Goal: Transaction & Acquisition: Obtain resource

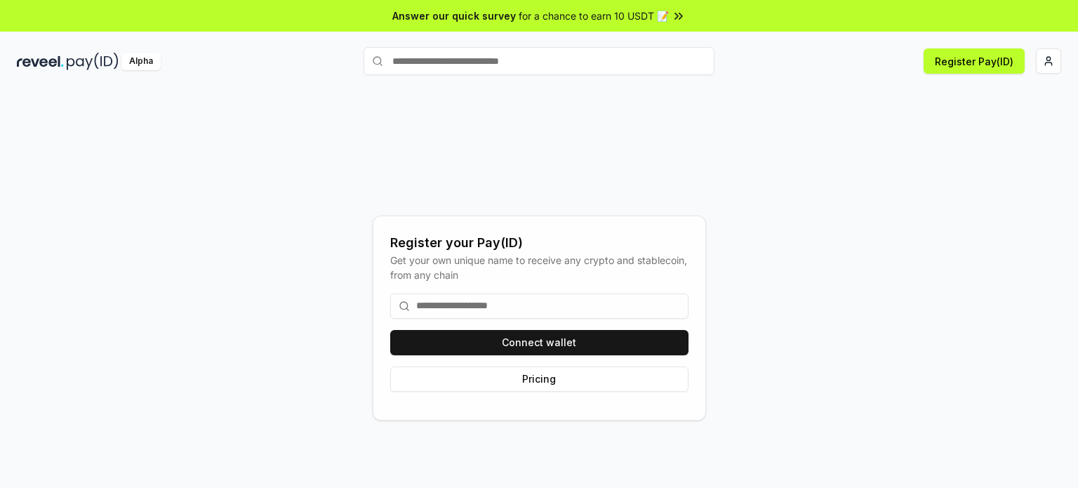
click at [135, 232] on div "Register your Pay(ID) Get your own unique name to receive any crypto and stable…" at bounding box center [539, 317] width 1044 height 420
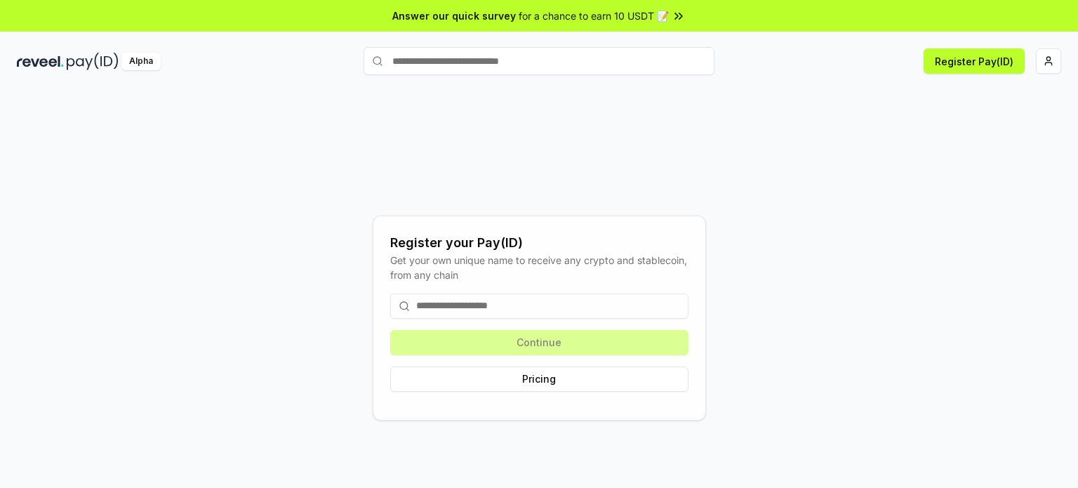
click at [875, 185] on div "Register your Pay(ID) Get your own unique name to receive any crypto and stable…" at bounding box center [539, 317] width 1044 height 420
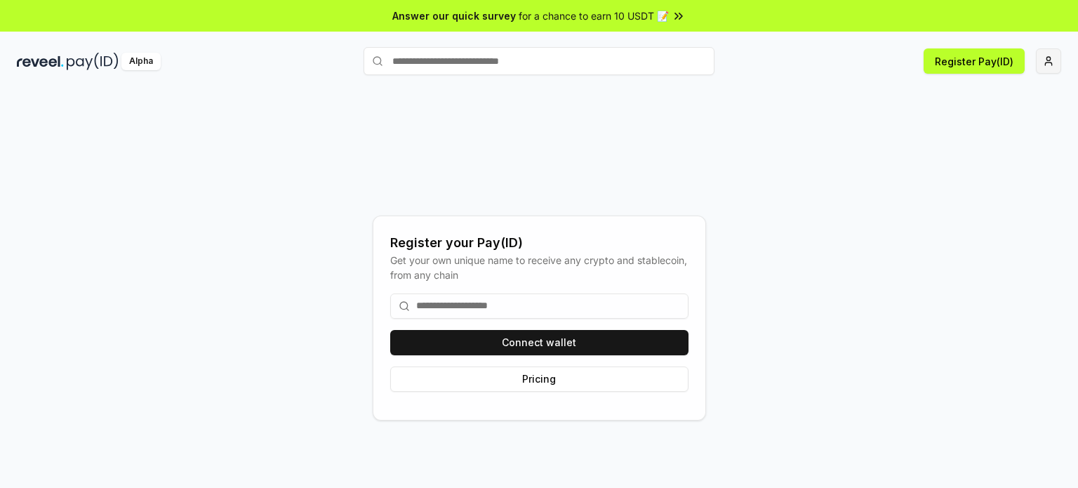
click at [1049, 59] on html "Answer our quick survey for a chance to earn 10 USDT 📝 Alpha Register Pay(ID) R…" at bounding box center [539, 244] width 1078 height 488
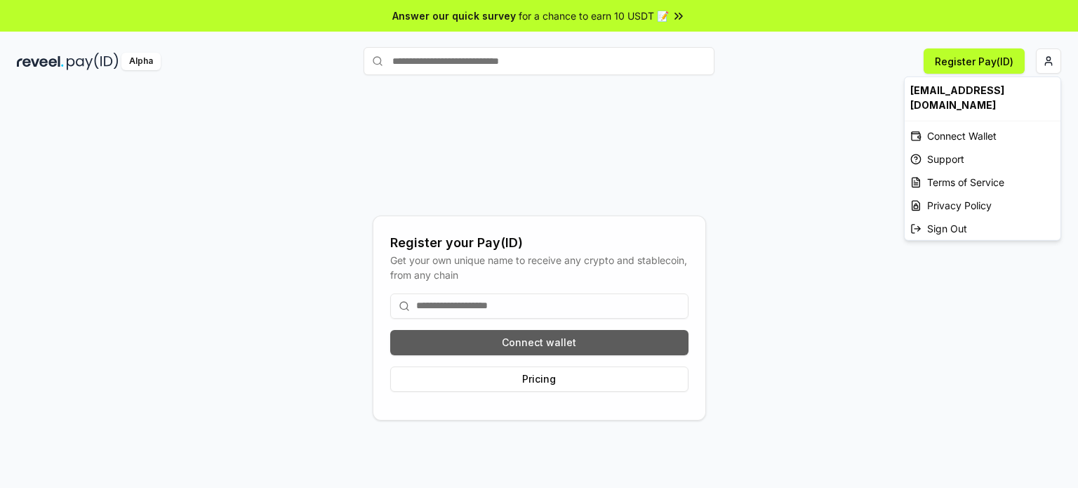
click at [532, 346] on html "Answer our quick survey for a chance to earn 10 USDT 📝 Alpha Register Pay(ID) R…" at bounding box center [539, 244] width 1078 height 488
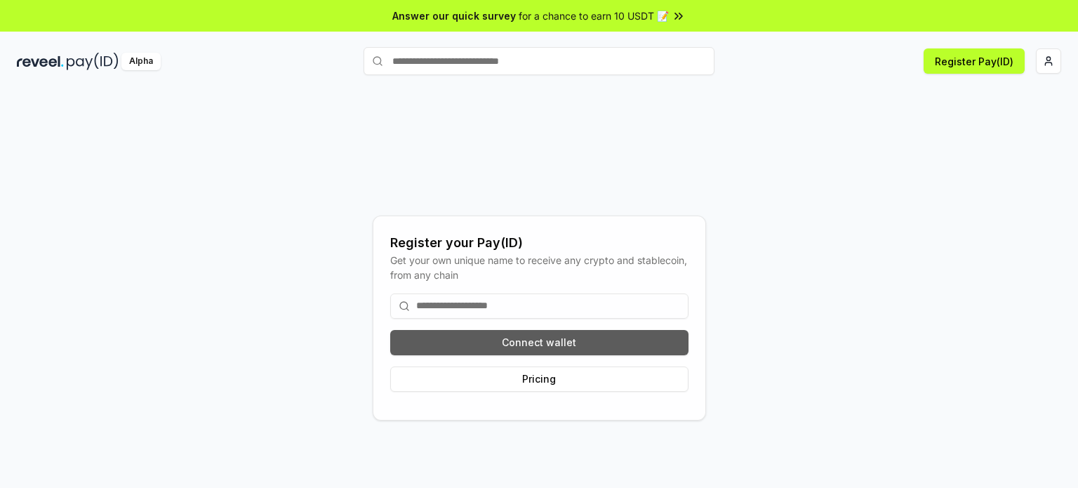
click at [532, 346] on button "Connect wallet" at bounding box center [539, 342] width 298 height 25
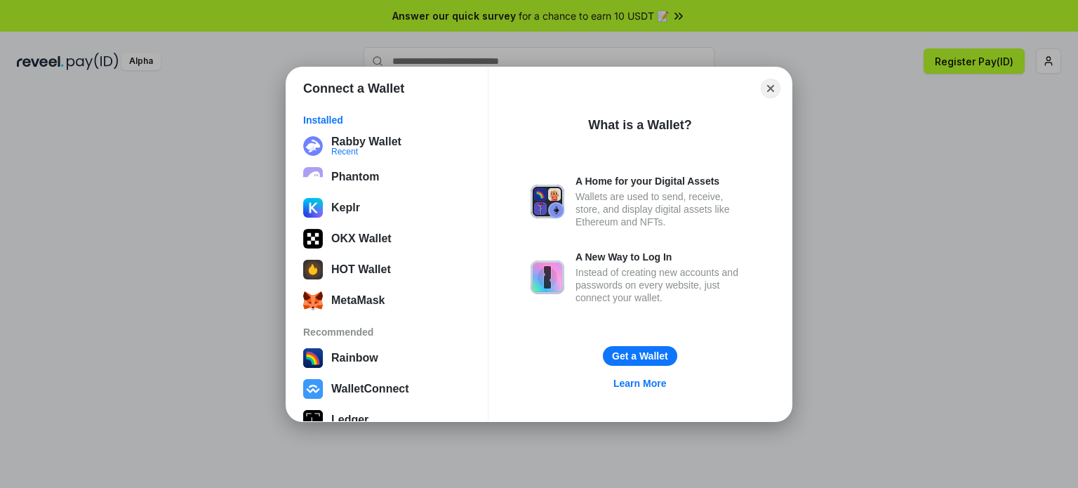
click at [371, 125] on div "Installed" at bounding box center [387, 120] width 168 height 13
click at [377, 142] on button "Rabby Wallet Recent" at bounding box center [387, 146] width 176 height 28
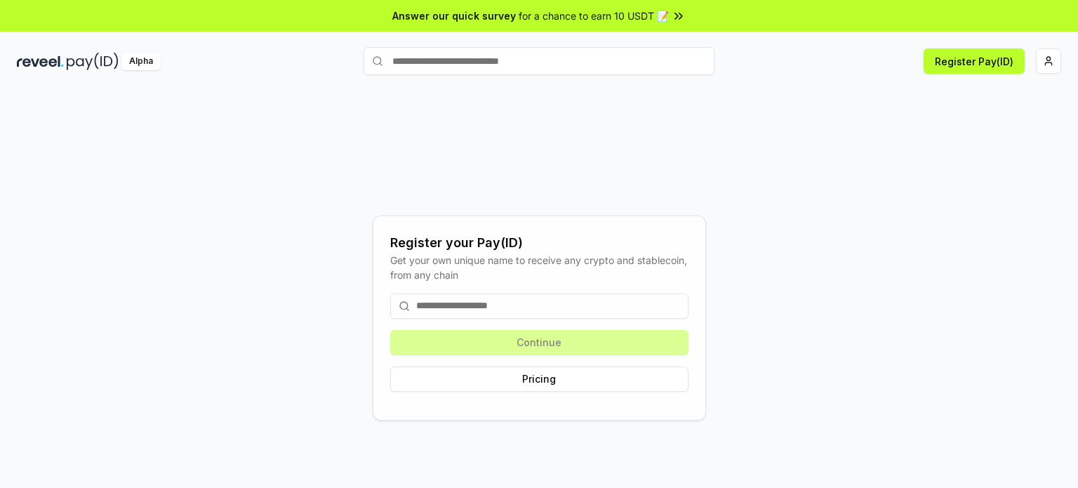
click at [519, 301] on input at bounding box center [539, 305] width 298 height 25
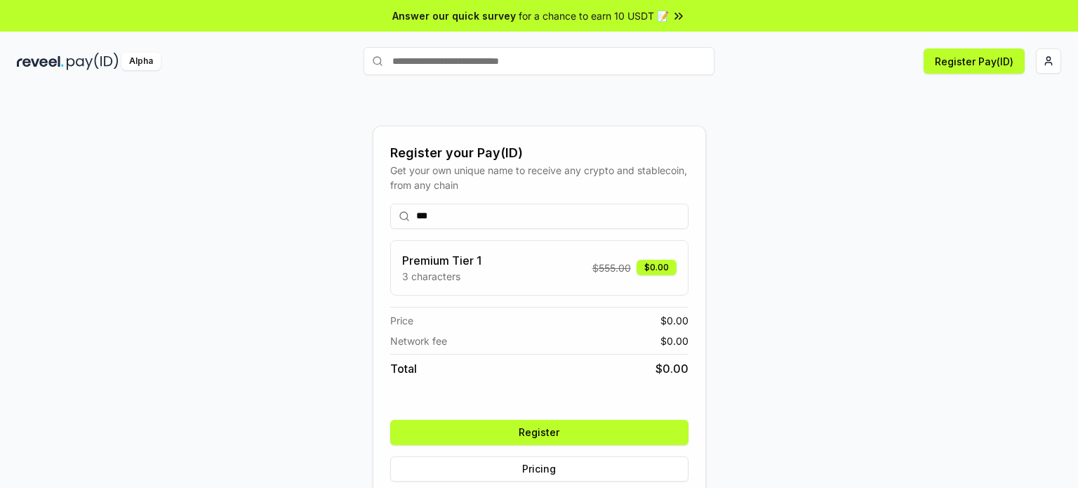
type input "***"
click at [571, 432] on button "Register" at bounding box center [539, 432] width 298 height 25
